Goal: Information Seeking & Learning: Find specific page/section

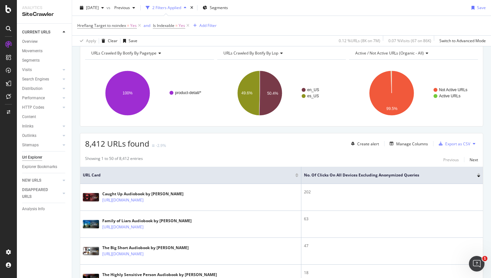
scroll to position [50, 0]
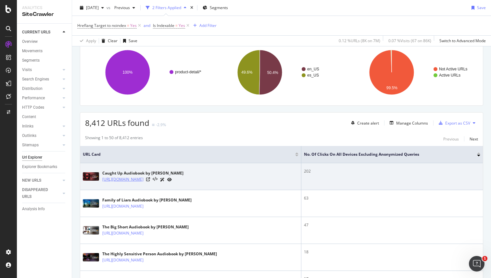
click at [144, 180] on link "[URL][DOMAIN_NAME]" at bounding box center [122, 179] width 41 height 6
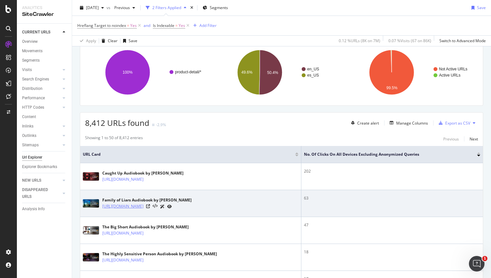
click at [144, 208] on link "[URL][DOMAIN_NAME]" at bounding box center [122, 206] width 41 height 6
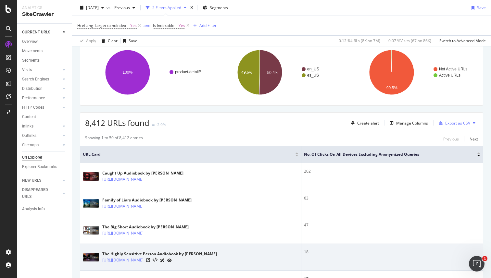
click at [144, 262] on link "[URL][DOMAIN_NAME]" at bounding box center [122, 260] width 41 height 6
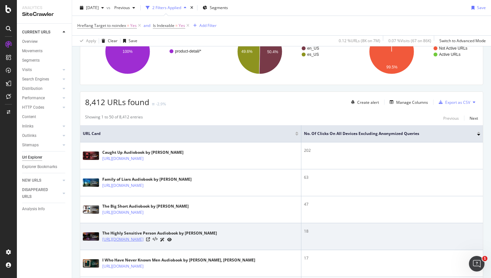
scroll to position [83, 0]
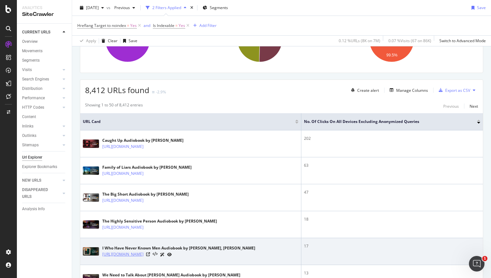
click at [144, 256] on link "[URL][DOMAIN_NAME]" at bounding box center [122, 254] width 41 height 6
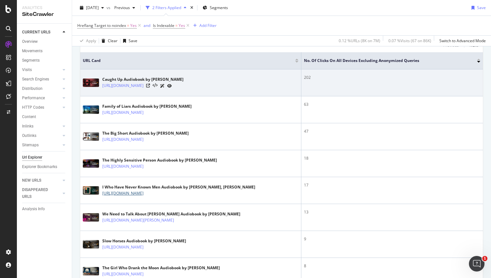
scroll to position [0, 0]
